Goal: Check status: Check status

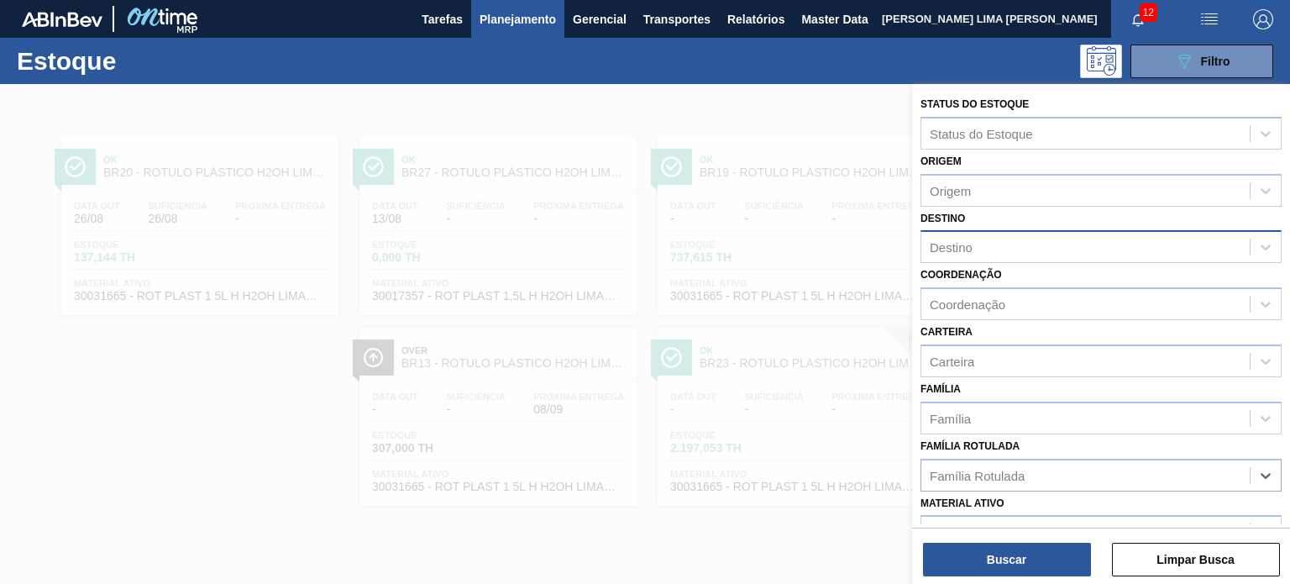
click at [1001, 242] on div "Destino" at bounding box center [1085, 247] width 328 height 24
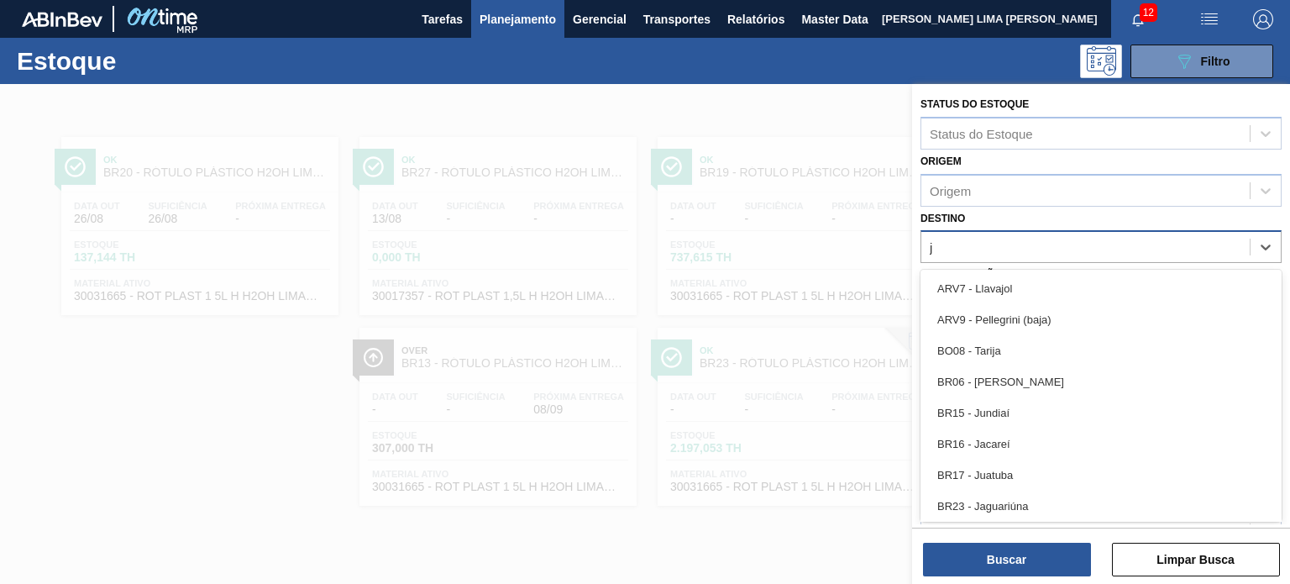
type input "ja"
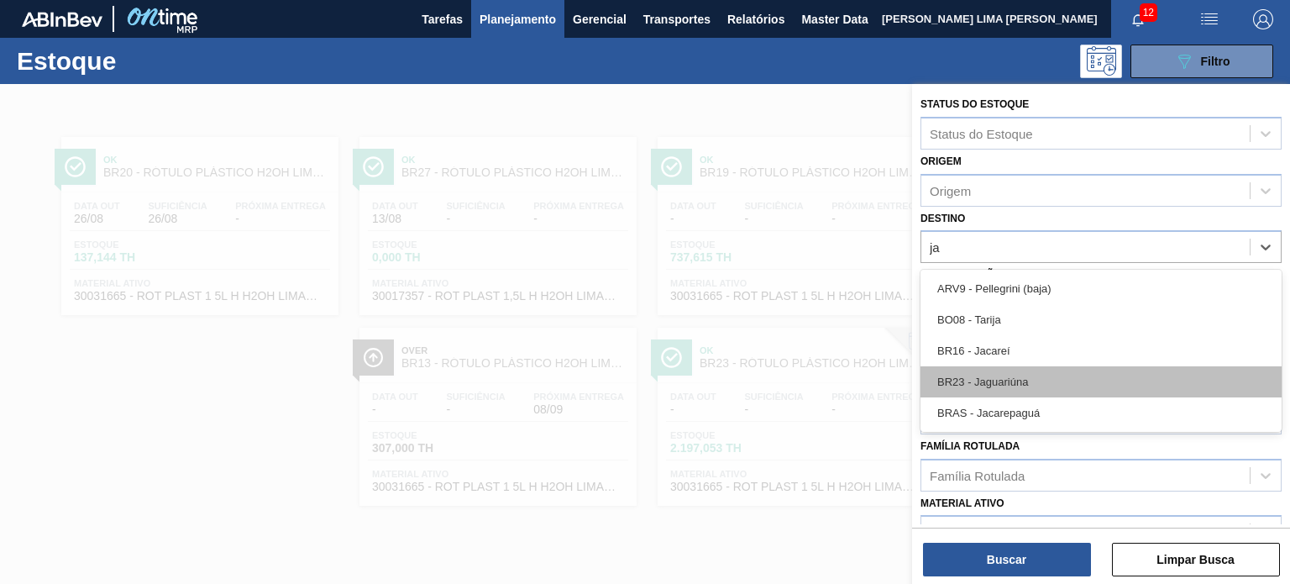
click at [1041, 389] on div "BR23 - Jaguariúna" at bounding box center [1100, 381] width 361 height 31
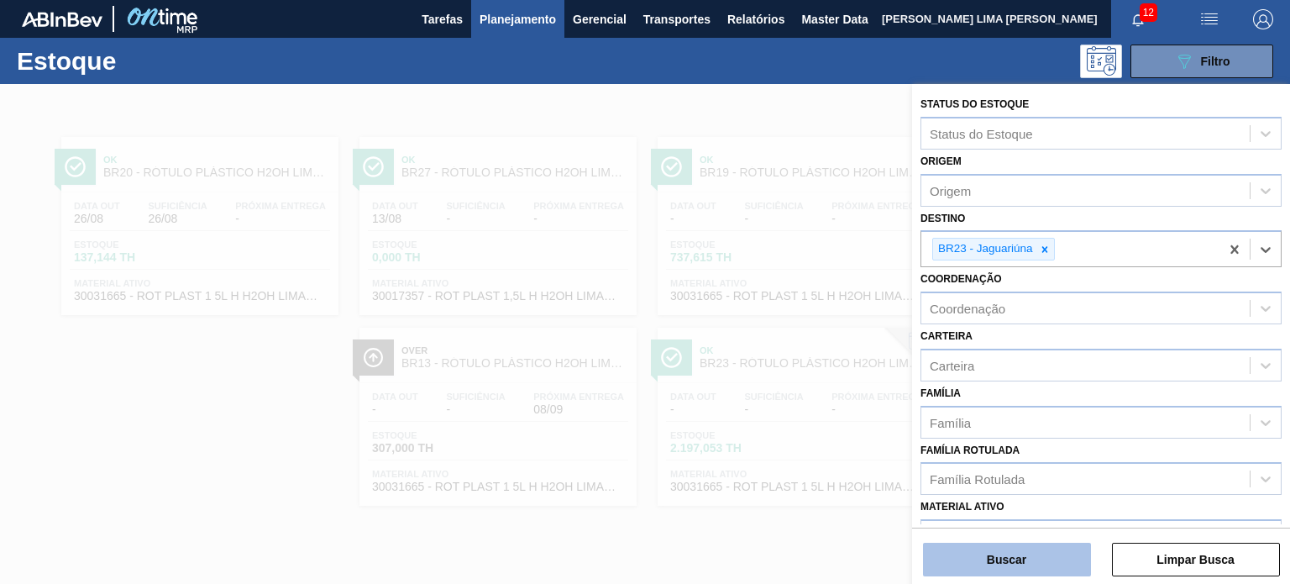
click at [1019, 554] on button "Buscar" at bounding box center [1007, 559] width 168 height 34
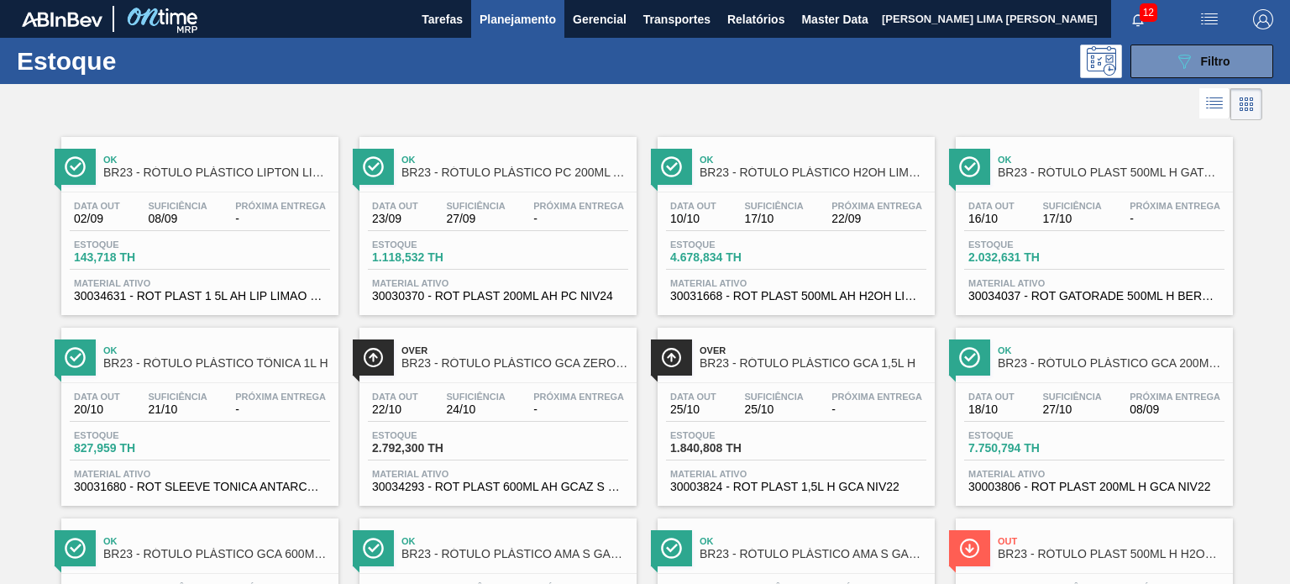
drag, startPoint x: 1033, startPoint y: 34, endPoint x: 898, endPoint y: 113, distance: 156.1
click at [898, 113] on div at bounding box center [631, 104] width 1262 height 40
click at [968, 102] on div at bounding box center [631, 104] width 1262 height 40
click at [1159, 69] on button "089F7B8B-B2A5-4AFE-B5C0-19BA573D28AC Filtro" at bounding box center [1201, 62] width 143 height 34
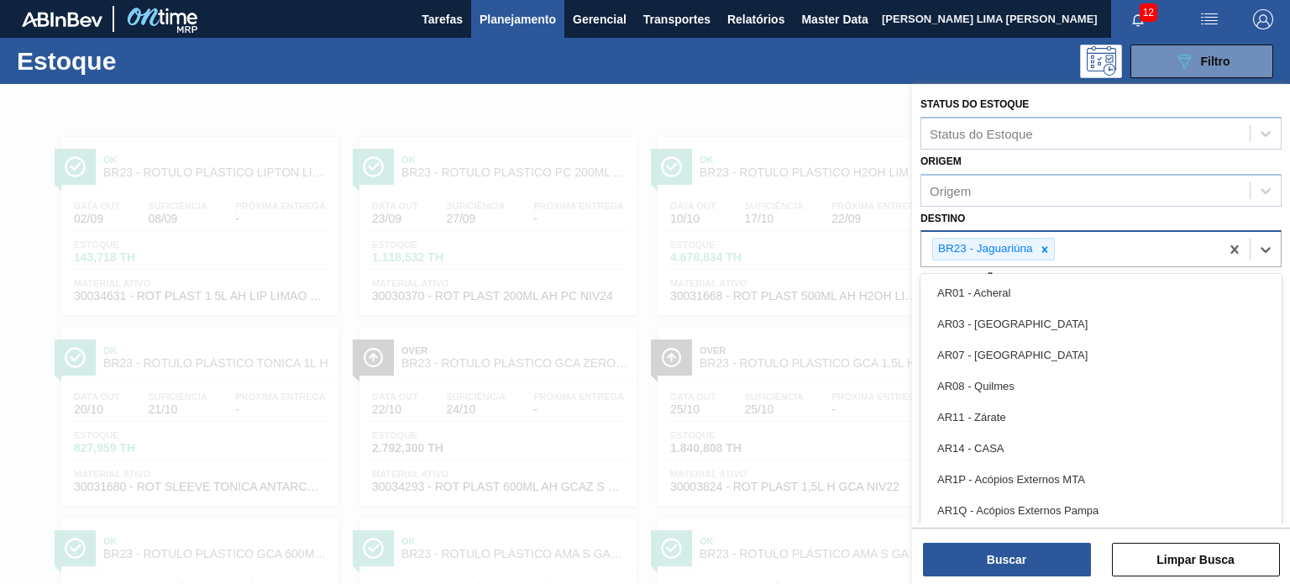
click at [1053, 252] on div "BR23 - Jaguariúna" at bounding box center [993, 249] width 123 height 23
click at [1046, 249] on icon at bounding box center [1045, 250] width 12 height 12
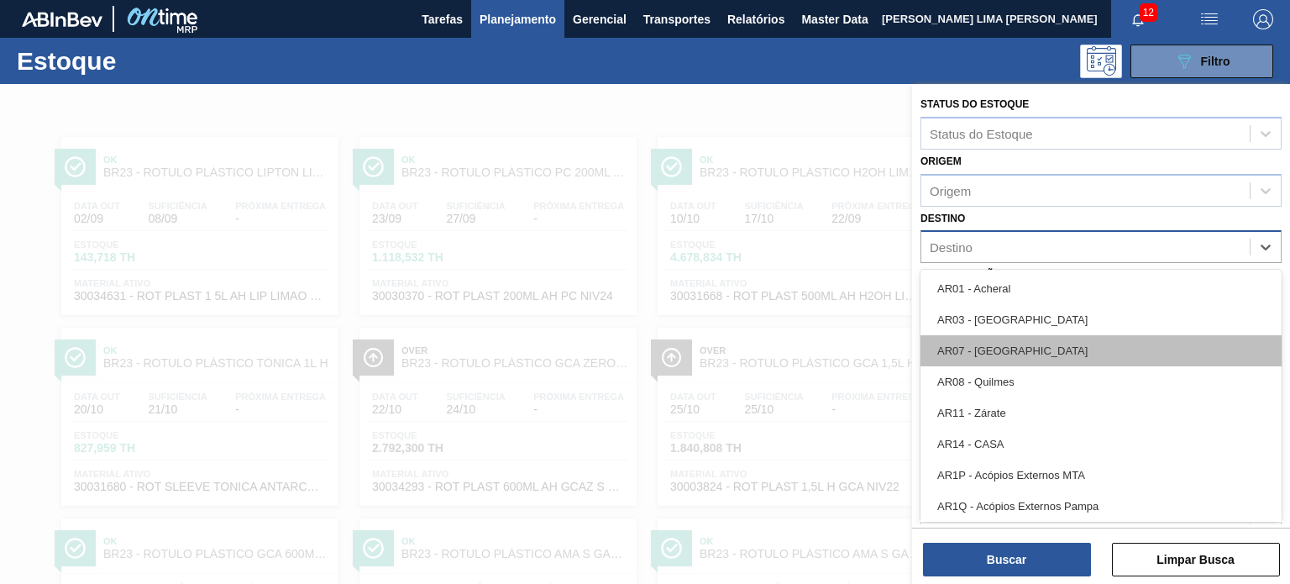
scroll to position [168, 0]
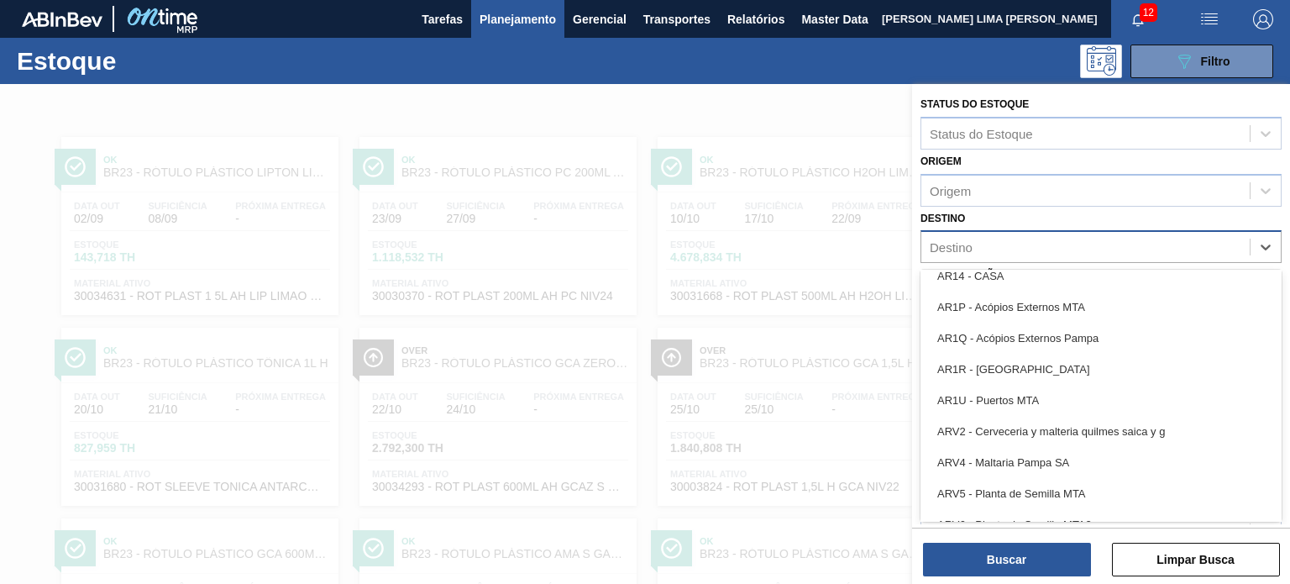
click at [1039, 211] on div "Destino option BR23 - Jaguariúna, deselected. option AR14 - CASA focused, 6 of …" at bounding box center [1100, 235] width 361 height 57
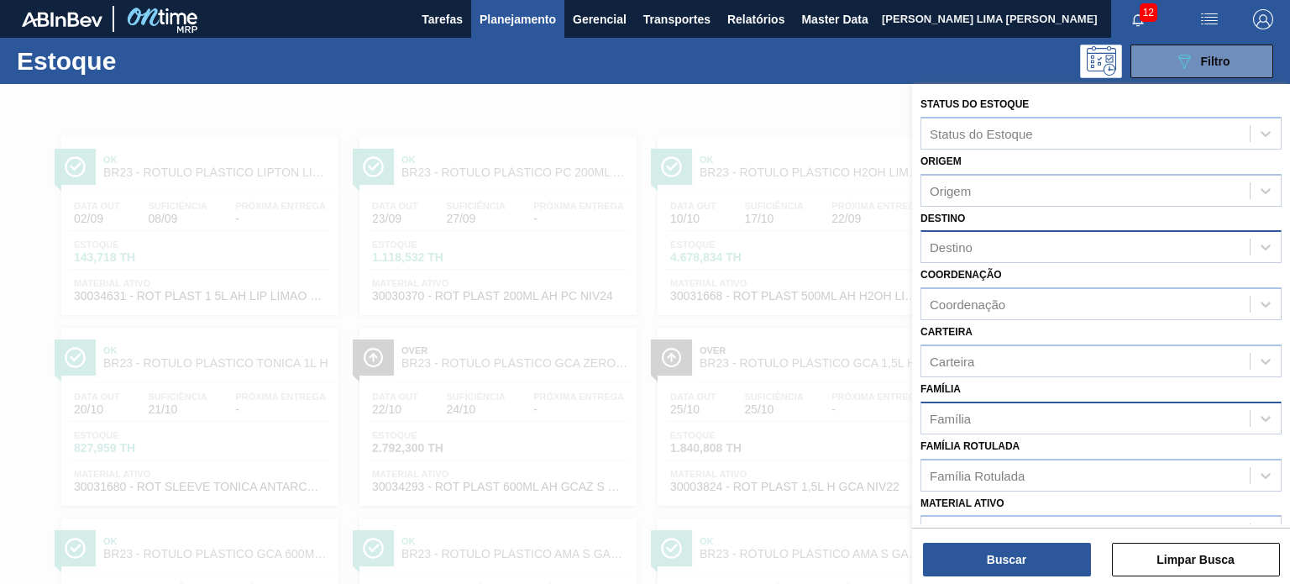
click at [1014, 416] on div "Família" at bounding box center [1085, 418] width 328 height 24
type input "600"
drag, startPoint x: 973, startPoint y: 412, endPoint x: 875, endPoint y: 402, distance: 98.8
click at [912, 402] on div "Status do Estoque Status do Estoque Origem Origem Destino Destino Coordenação C…" at bounding box center [1101, 376] width 378 height 584
type input "sukita"
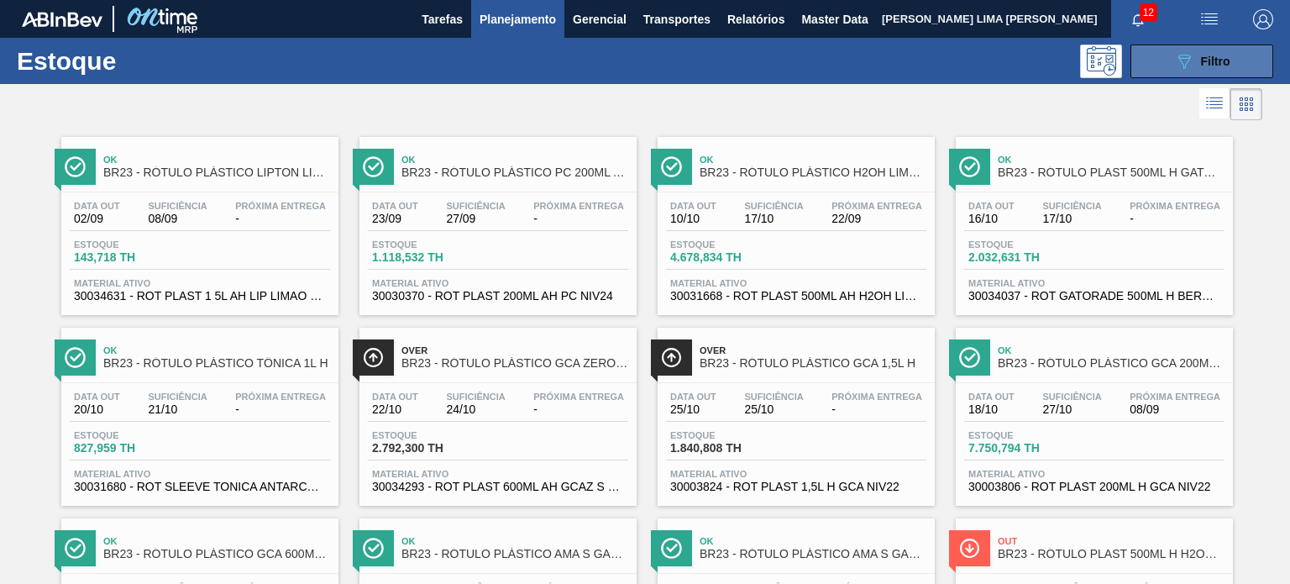
click at [1196, 67] on div "089F7B8B-B2A5-4AFE-B5C0-19BA573D28AC Filtro" at bounding box center [1202, 61] width 56 height 20
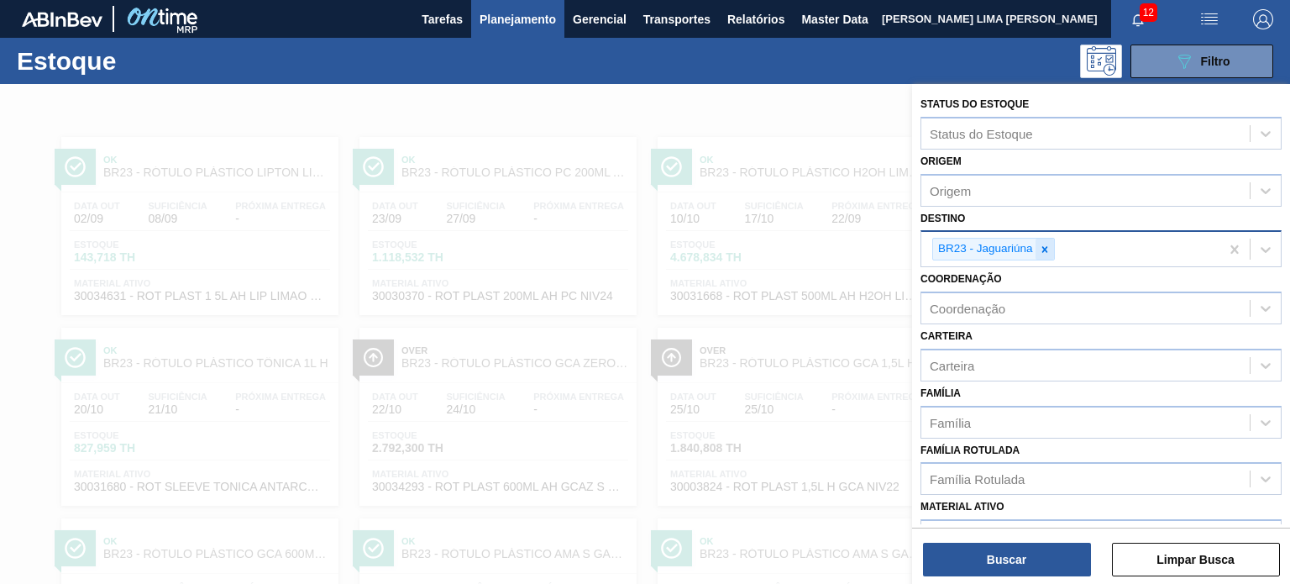
click at [1041, 254] on div at bounding box center [1044, 248] width 18 height 21
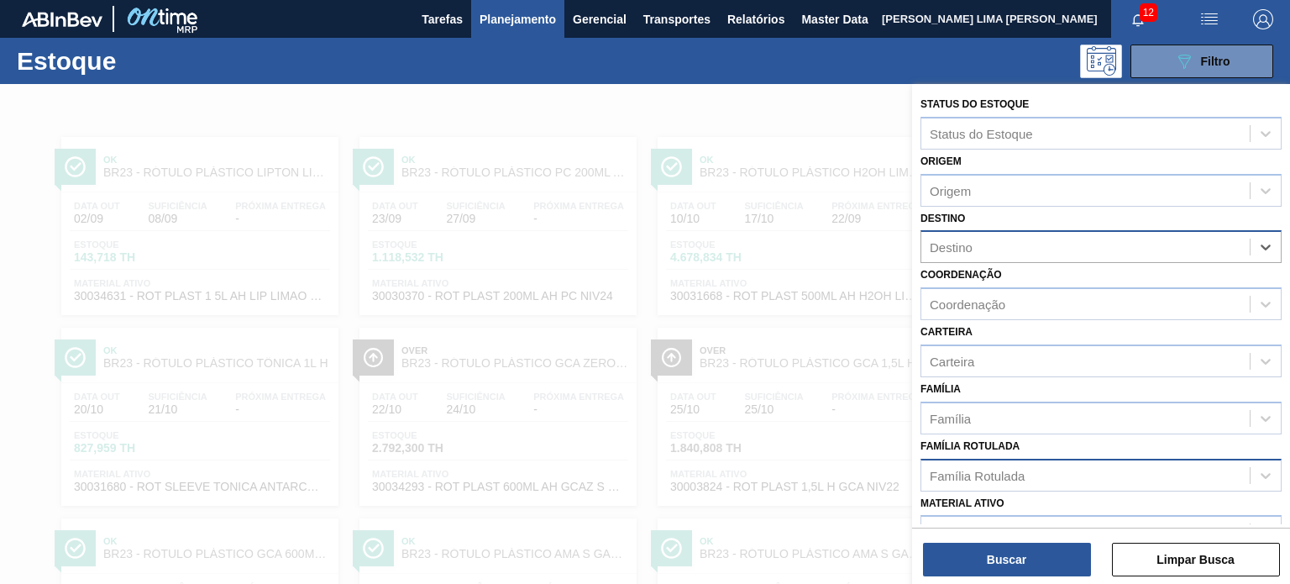
click at [1011, 458] on div "Família Rotulada" at bounding box center [1100, 474] width 361 height 33
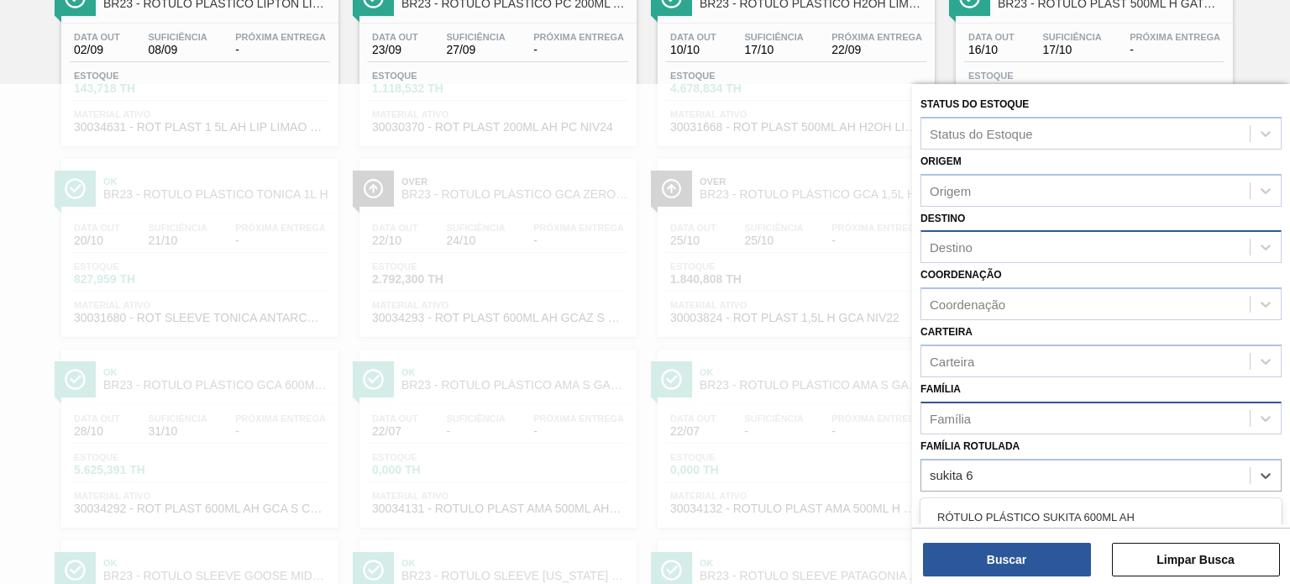
type Rotulada "sukita 60"
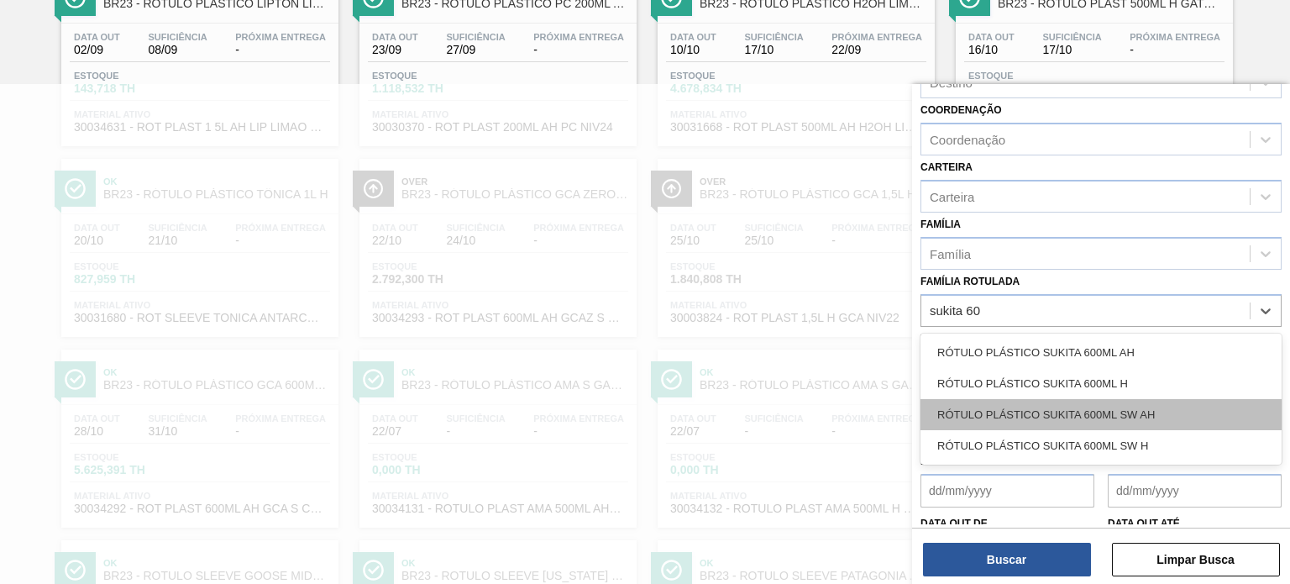
scroll to position [168, 0]
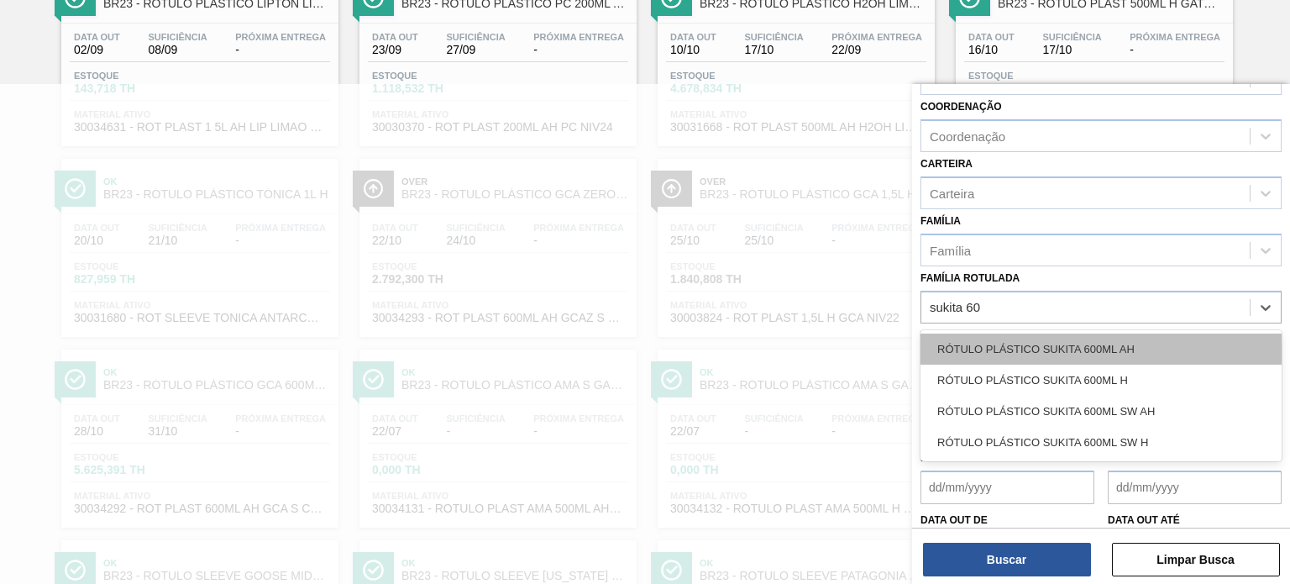
click at [1081, 348] on div "RÓTULO PLÁSTICO SUKITA 600ML AH" at bounding box center [1100, 348] width 361 height 31
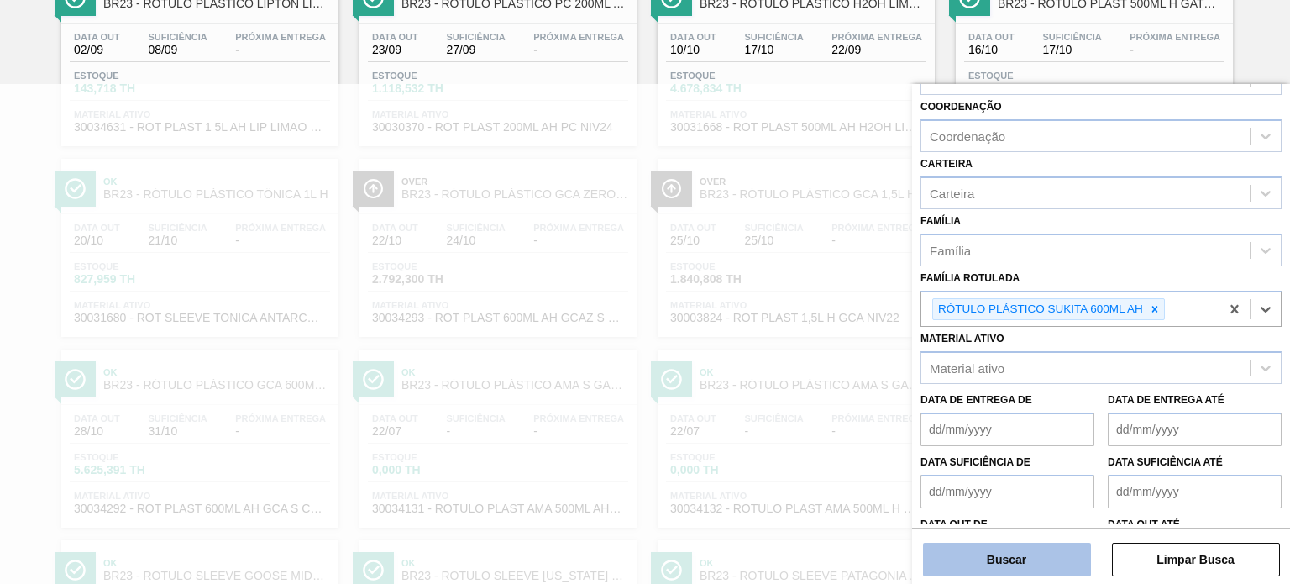
click at [1029, 550] on button "Buscar" at bounding box center [1007, 559] width 168 height 34
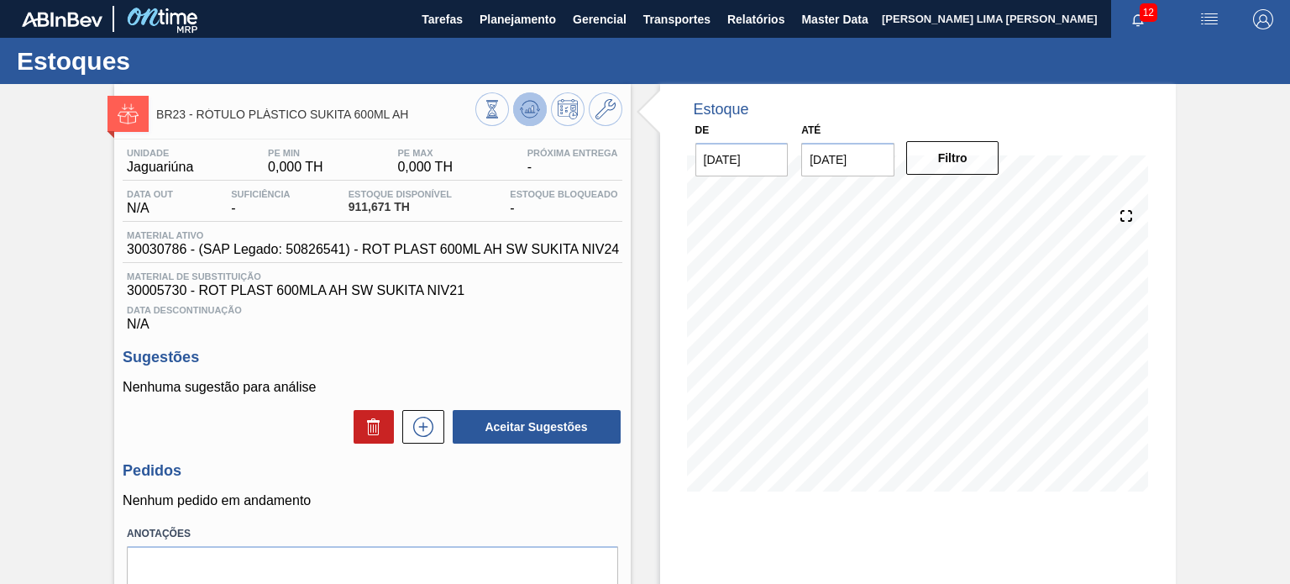
click at [501, 101] on icon at bounding box center [492, 109] width 18 height 18
click at [533, 249] on span "30030786 - (SAP Legado: 50826541) - ROT PLAST 600ML AH SW SUKITA NIV24" at bounding box center [373, 249] width 492 height 15
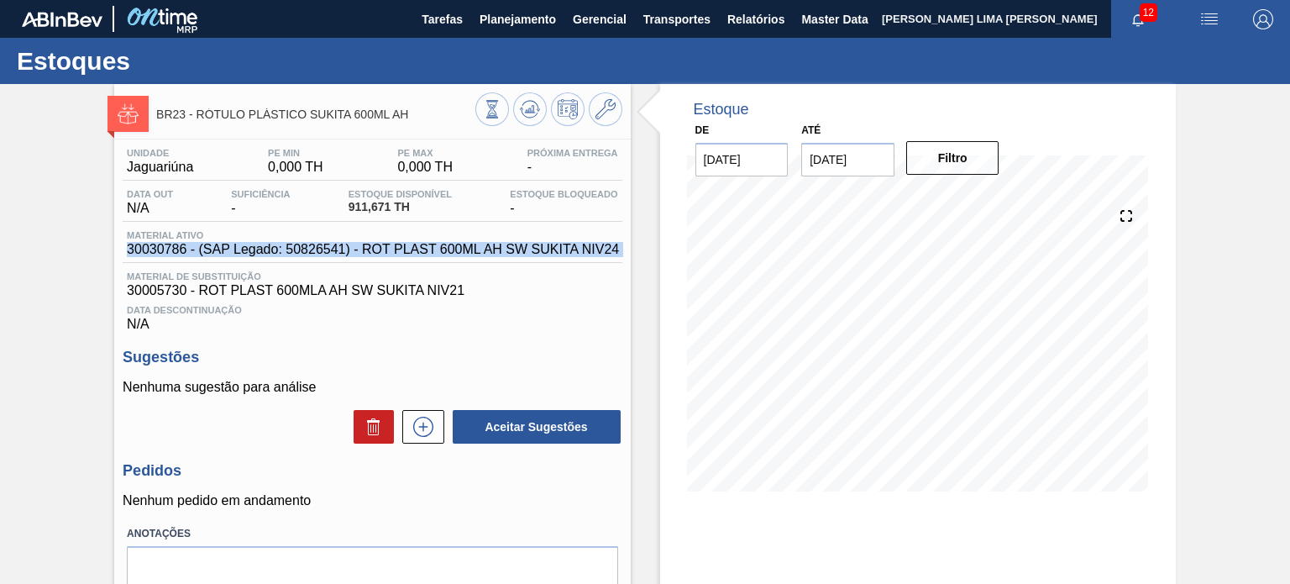
click at [533, 249] on span "30030786 - (SAP Legado: 50826541) - ROT PLAST 600ML AH SW SUKITA NIV24" at bounding box center [373, 249] width 492 height 15
